Goal: Find specific page/section: Find specific page/section

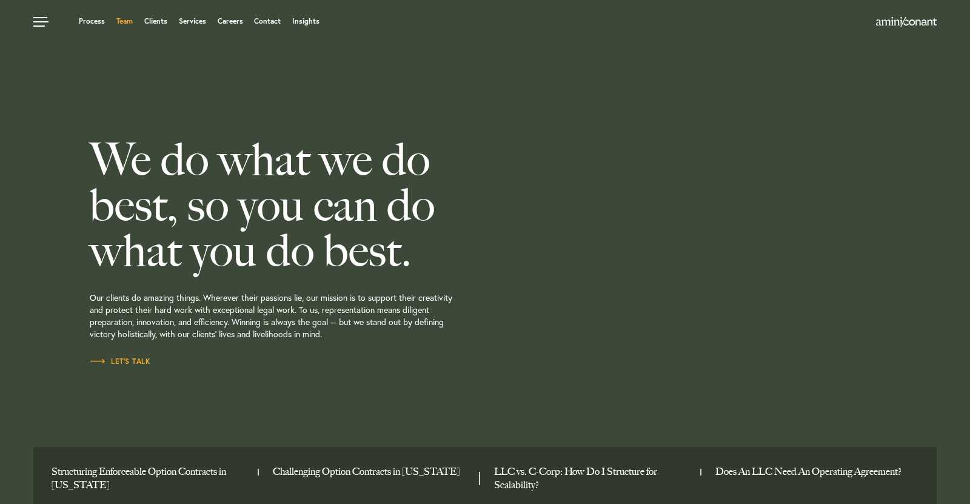
click at [124, 18] on link "Team" at bounding box center [124, 21] width 16 height 7
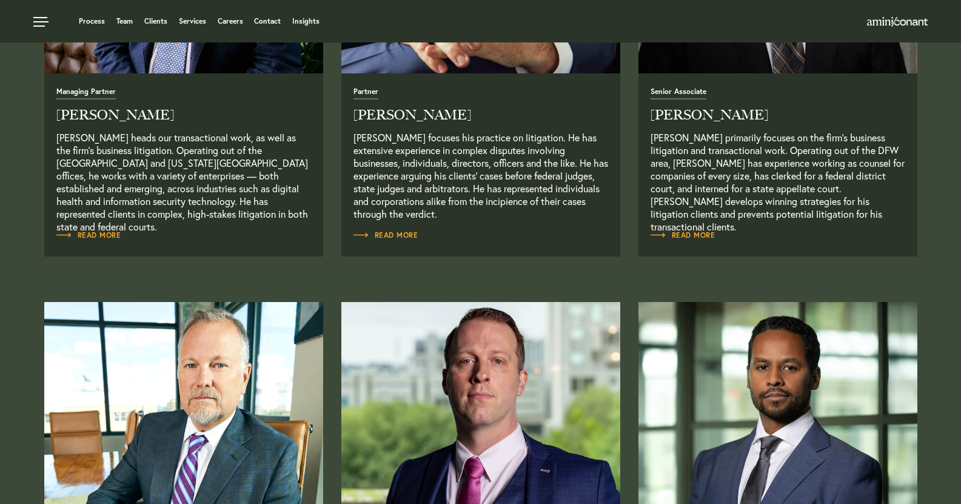
scroll to position [606, 0]
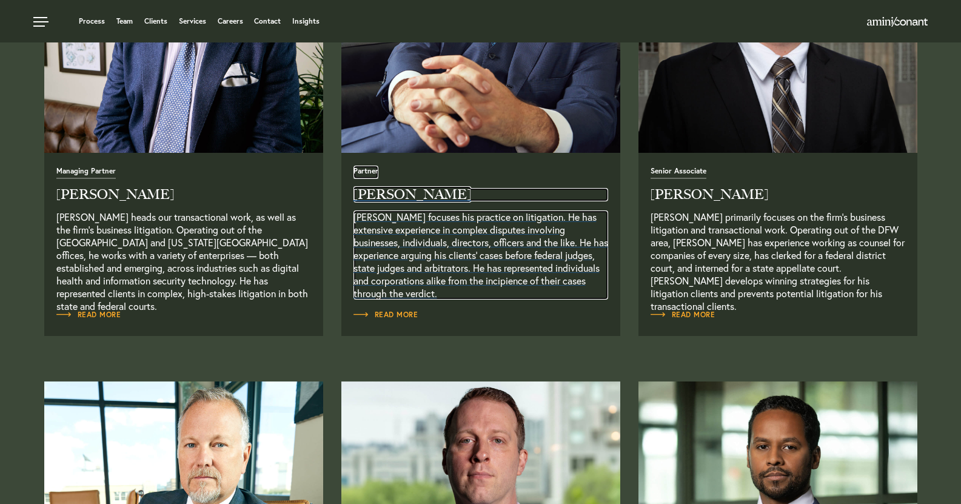
click at [386, 201] on h2 "[PERSON_NAME]" at bounding box center [481, 194] width 255 height 13
